Goal: Information Seeking & Learning: Check status

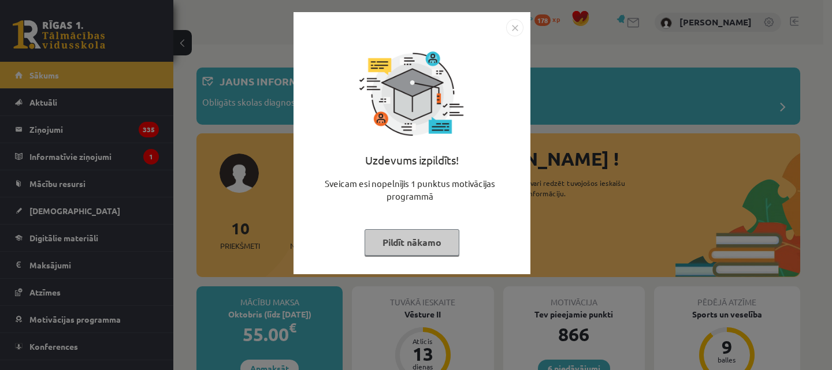
click at [419, 240] on button "Pildīt nākamo" at bounding box center [411, 242] width 95 height 27
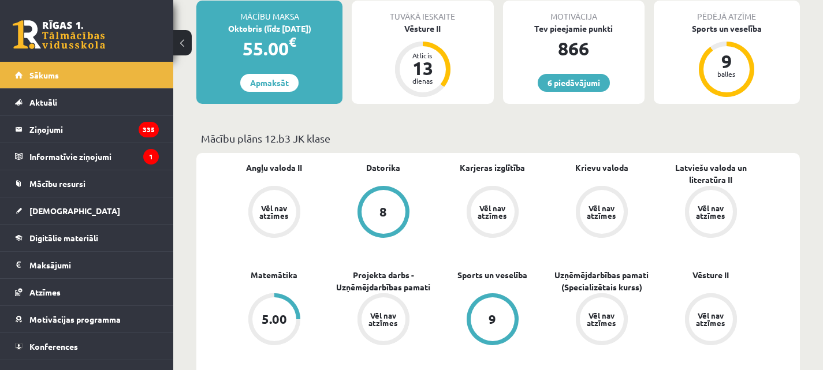
scroll to position [289, 0]
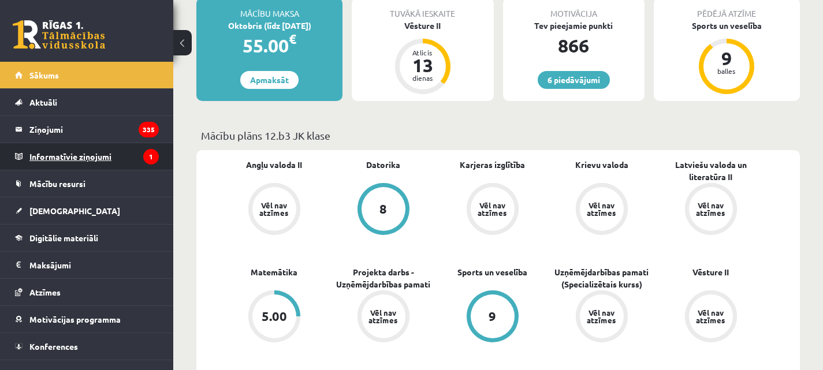
click at [88, 158] on legend "Informatīvie ziņojumi 1" at bounding box center [93, 156] width 129 height 27
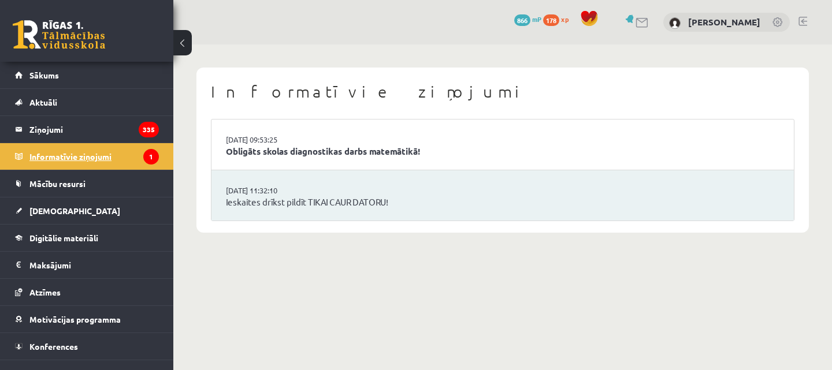
click at [90, 146] on legend "Informatīvie ziņojumi 1" at bounding box center [93, 156] width 129 height 27
click at [280, 149] on link "Obligāts skolas diagnostikas darbs matemātikā!" at bounding box center [502, 151] width 553 height 13
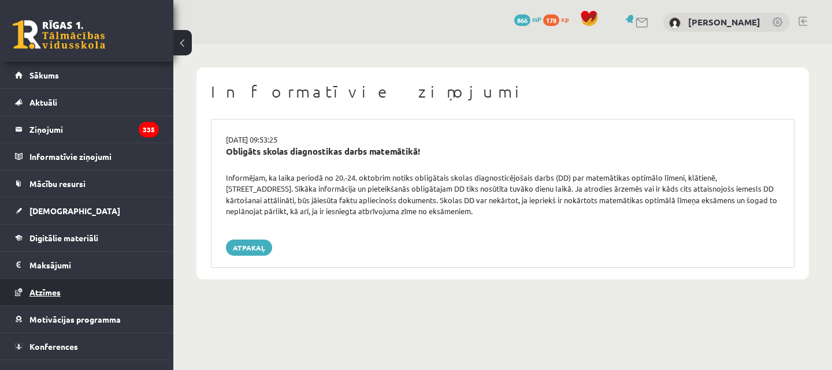
click at [99, 293] on link "Atzīmes" at bounding box center [87, 292] width 144 height 27
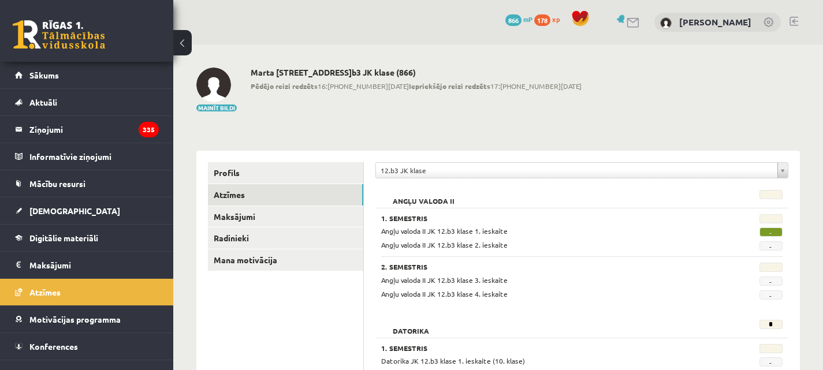
click at [796, 20] on link at bounding box center [793, 21] width 9 height 9
